Goal: Transaction & Acquisition: Book appointment/travel/reservation

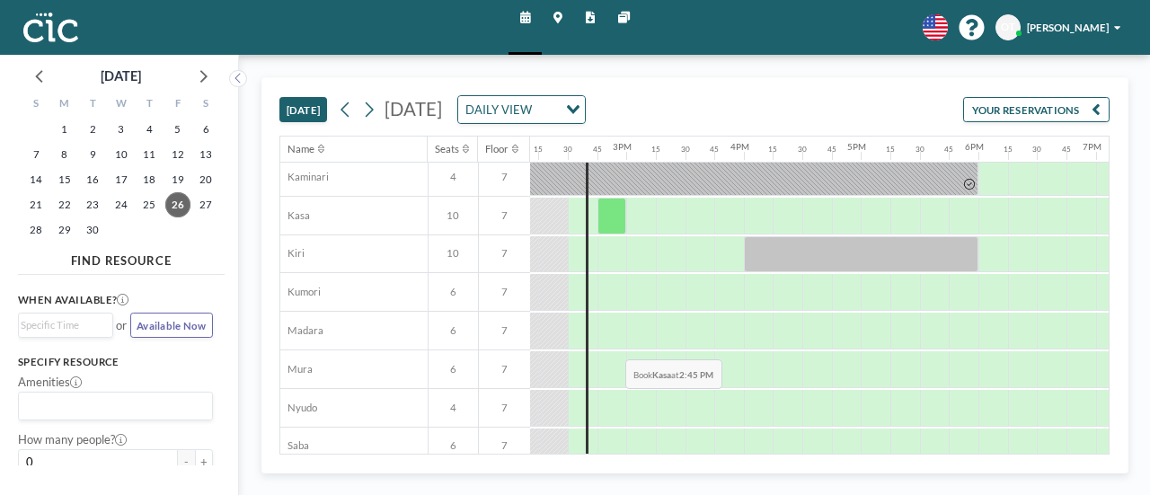
scroll to position [120, 1664]
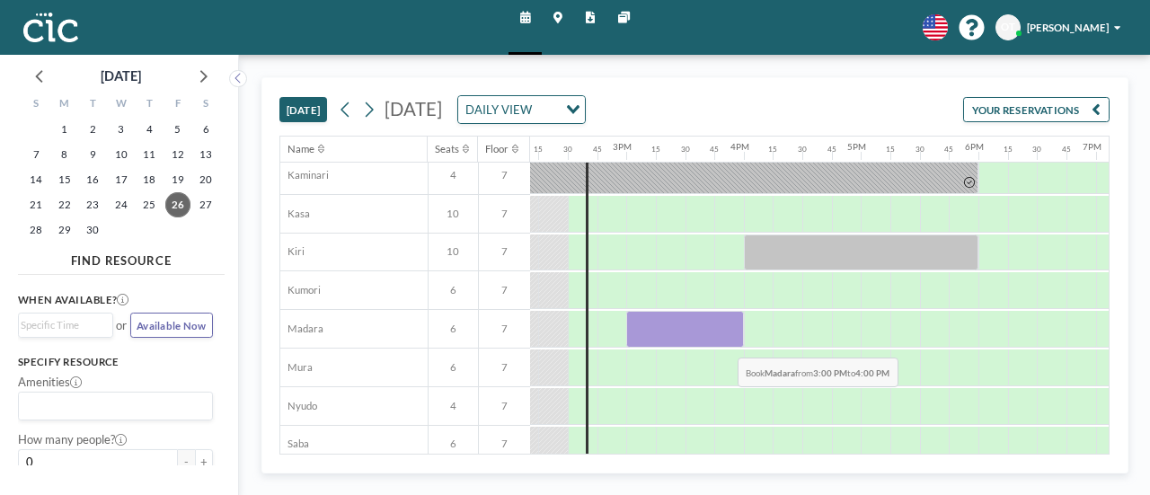
drag, startPoint x: 636, startPoint y: 334, endPoint x: 724, endPoint y: 342, distance: 88.4
click at [724, 342] on div at bounding box center [685, 329] width 118 height 37
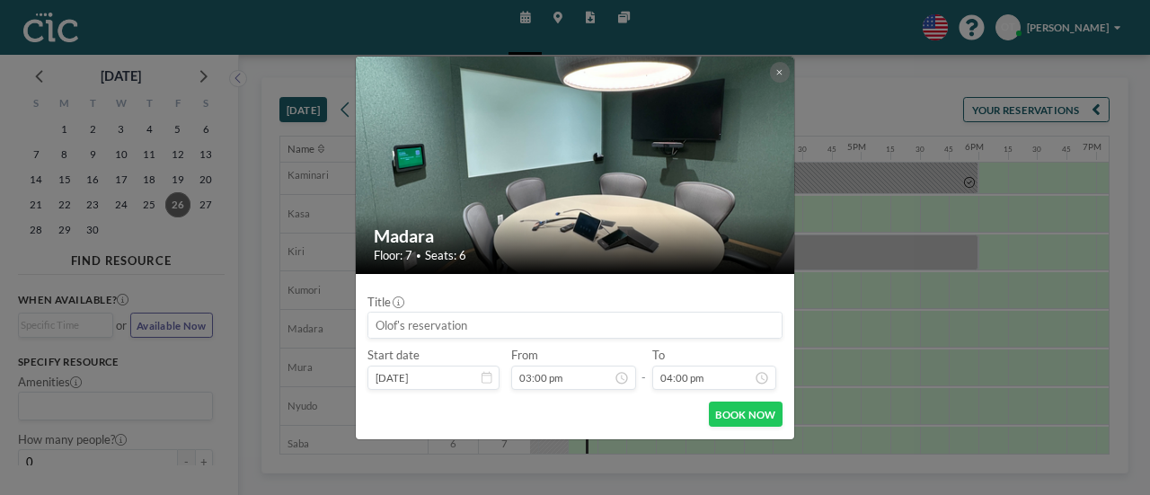
click at [550, 324] on input at bounding box center [574, 325] width 413 height 25
type input "そ"
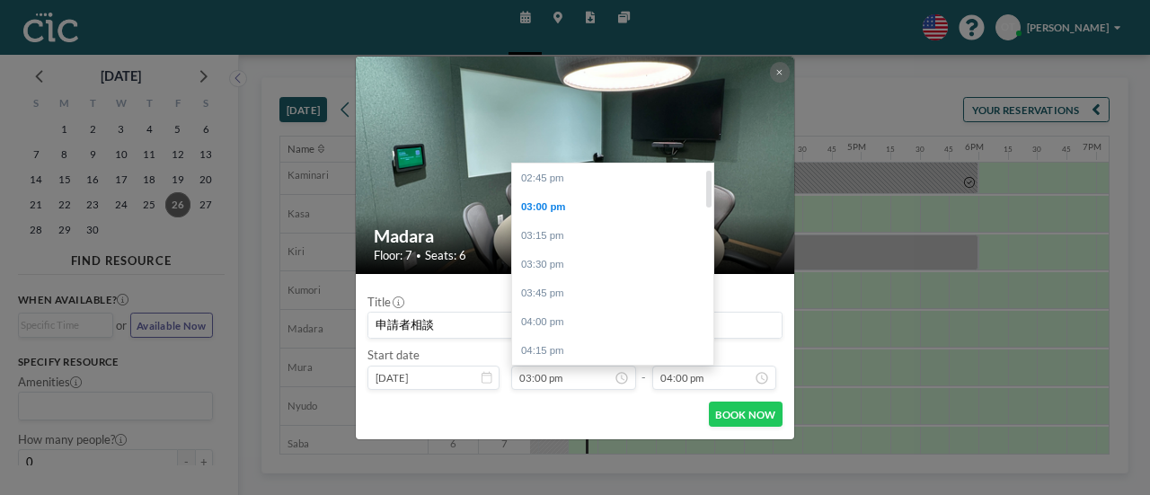
scroll to position [29, 0]
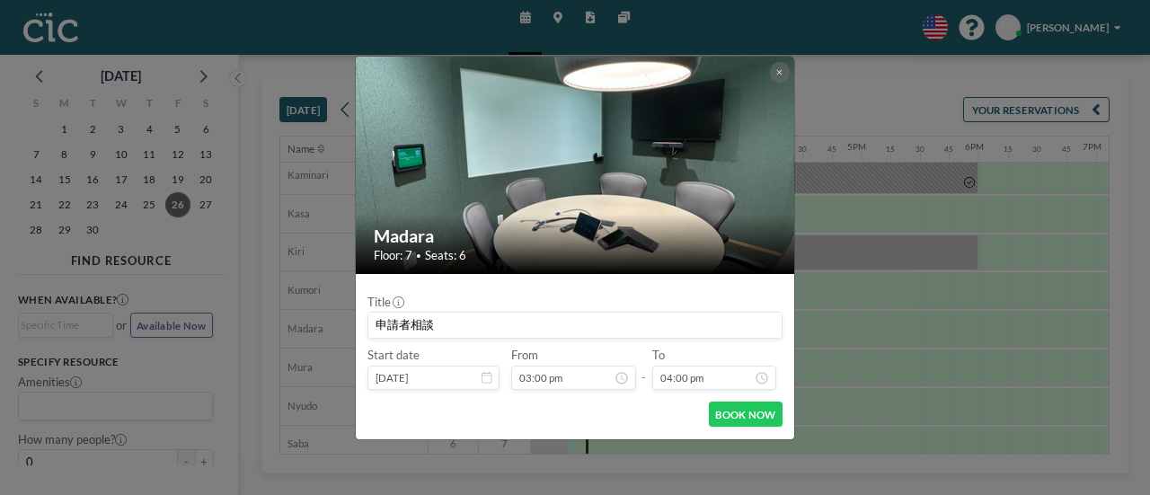
click at [453, 321] on input "申請者相談" at bounding box center [574, 325] width 413 height 25
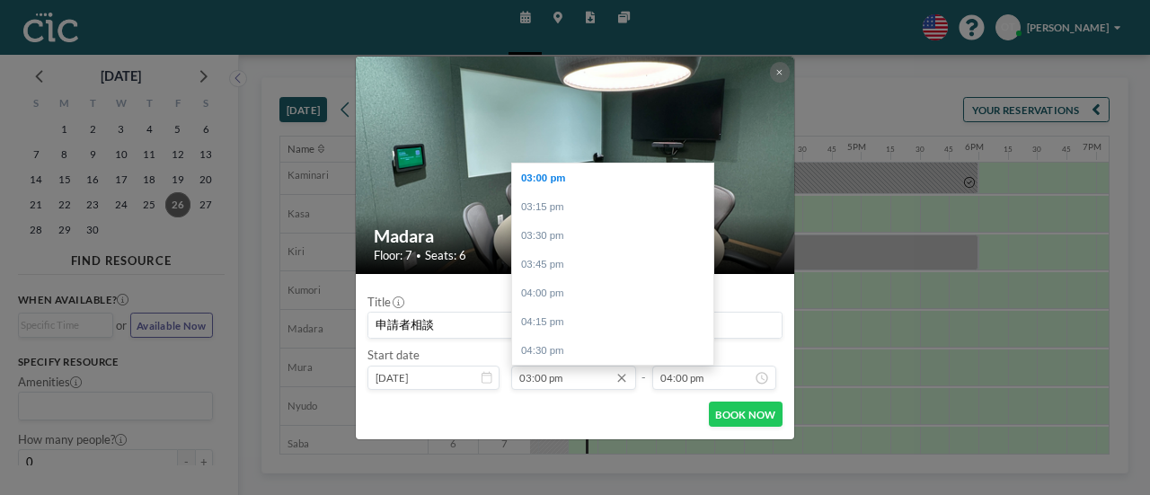
type input "申請者相談"
click at [529, 377] on input "03:00 pm" at bounding box center [573, 378] width 125 height 25
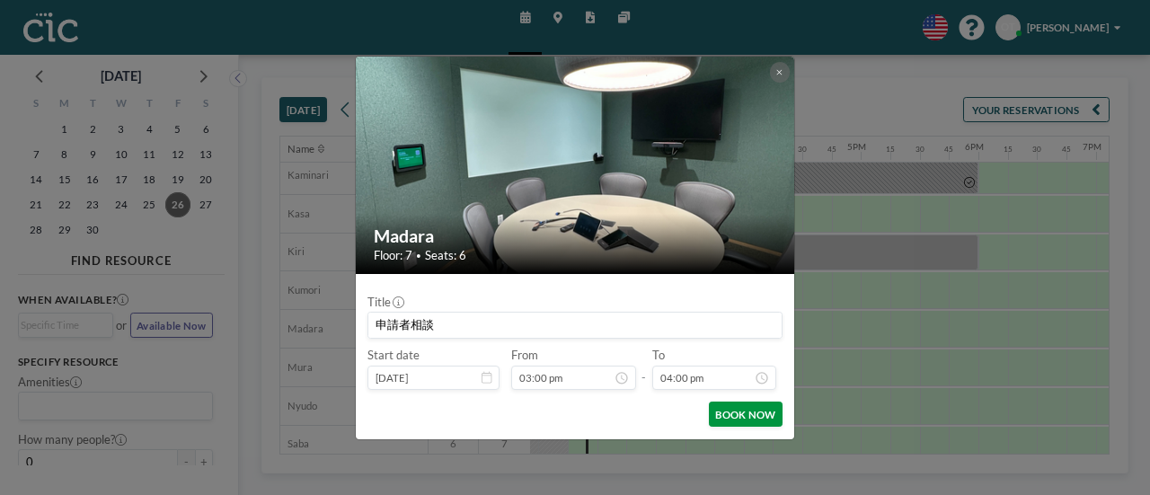
scroll to position [0, 0]
click at [723, 411] on button "BOOK NOW" at bounding box center [746, 414] width 74 height 25
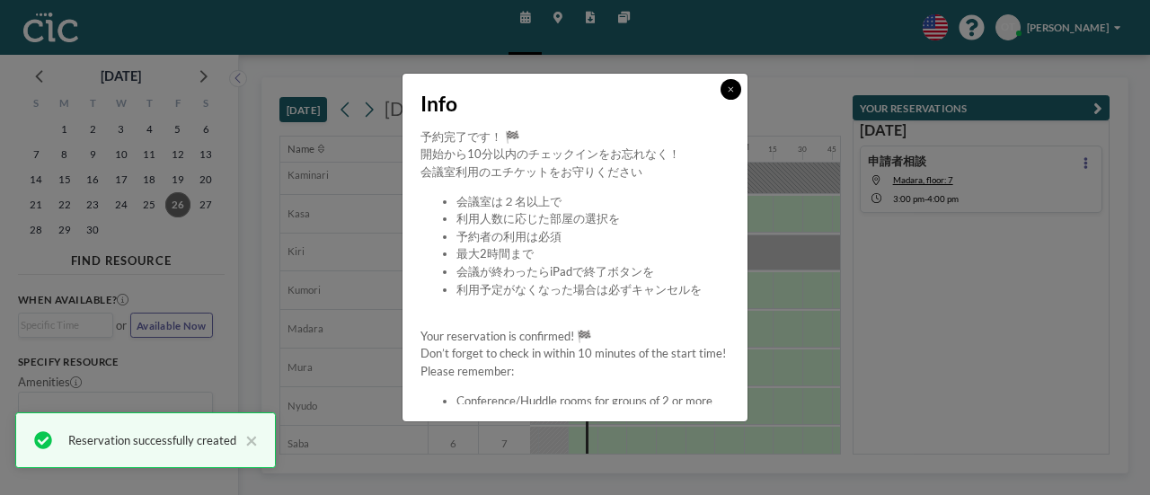
click at [730, 89] on icon at bounding box center [731, 89] width 6 height 9
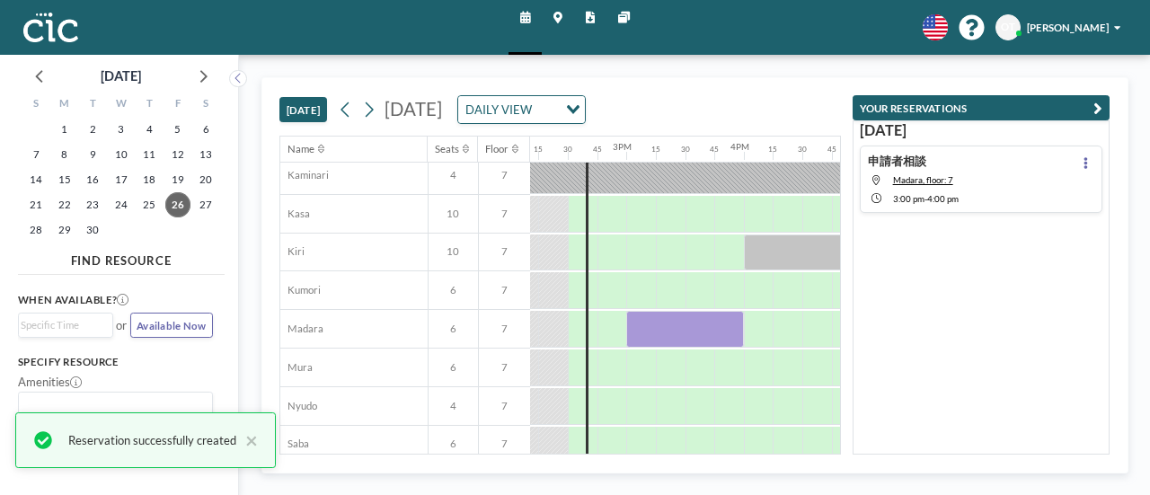
click at [922, 158] on h4 "申請者相談" at bounding box center [897, 161] width 58 height 14
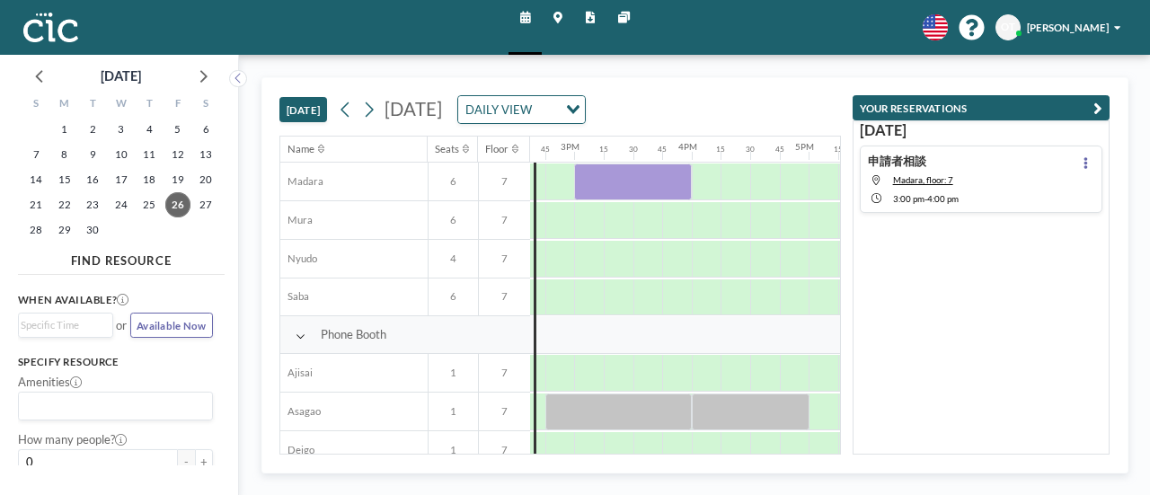
scroll to position [270, 1723]
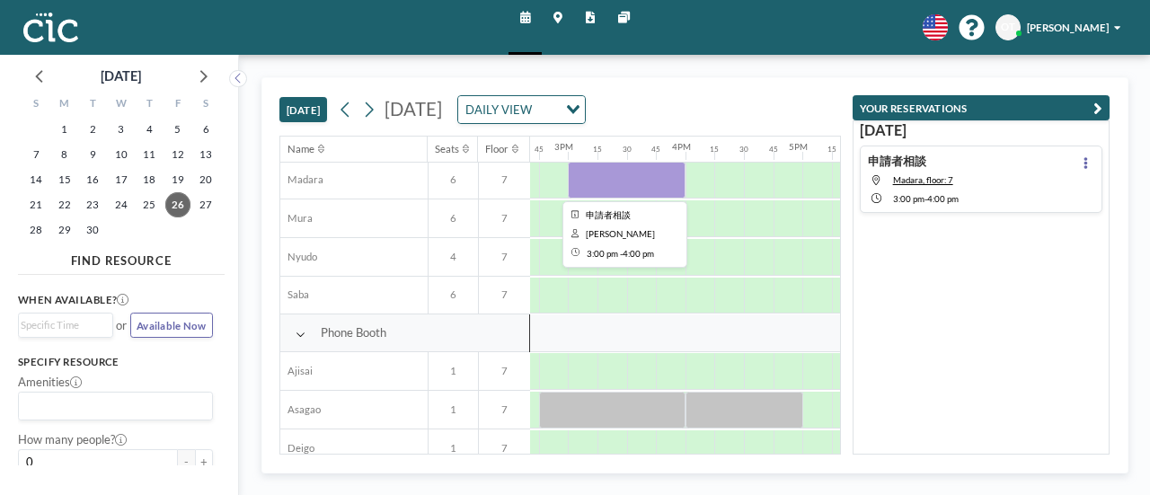
click at [620, 178] on div at bounding box center [627, 180] width 118 height 37
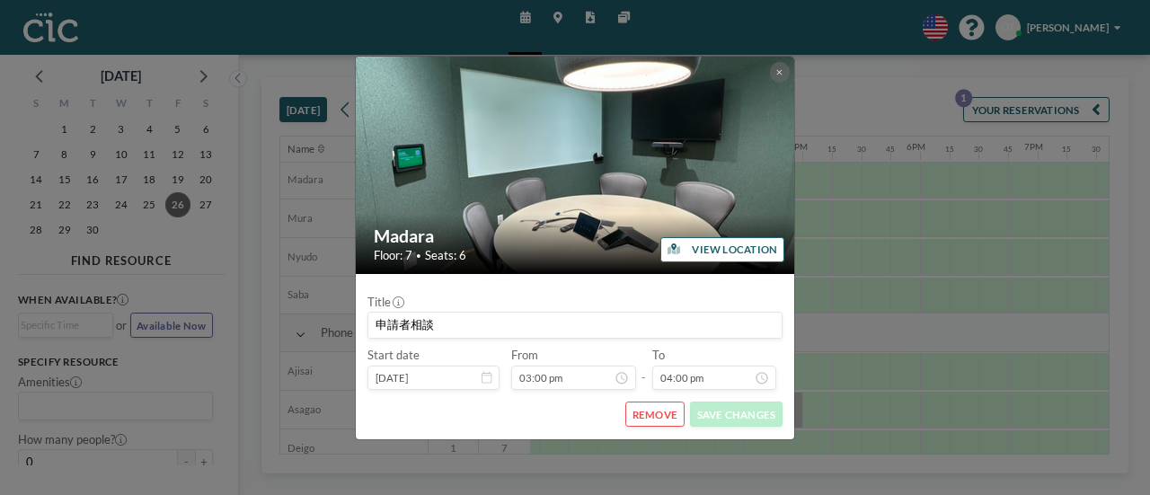
scroll to position [1841, 0]
click at [710, 251] on button "VIEW LOCATION" at bounding box center [723, 249] width 124 height 25
